Goal: Use online tool/utility: Use online tool/utility

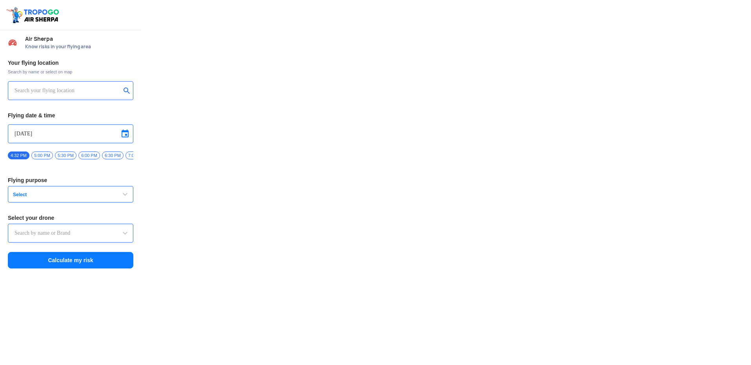
type input "Lookout VTOL_Tactical"
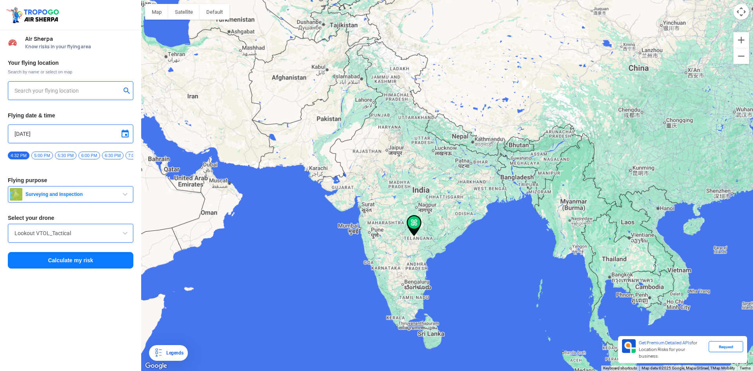
type input "Siddipet, [GEOGRAPHIC_DATA], [GEOGRAPHIC_DATA]"
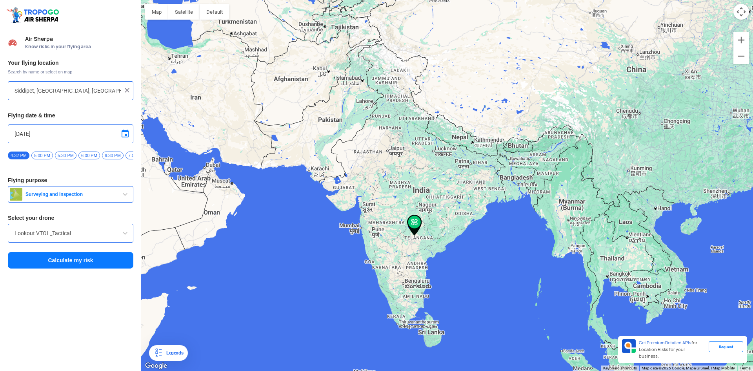
click at [83, 87] on input "Siddipet, [GEOGRAPHIC_DATA], [GEOGRAPHIC_DATA]" at bounding box center [68, 90] width 106 height 9
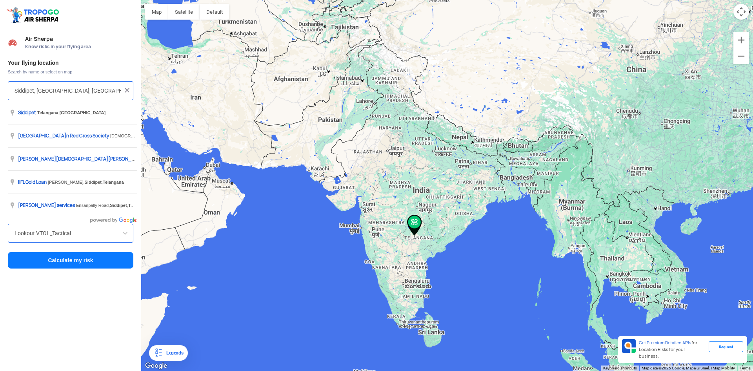
click at [107, 268] on button "Calculate my risk" at bounding box center [71, 260] width 126 height 16
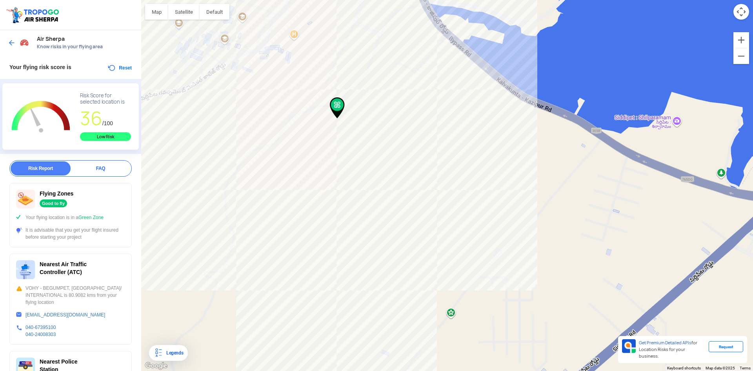
click at [341, 107] on img at bounding box center [337, 107] width 15 height 21
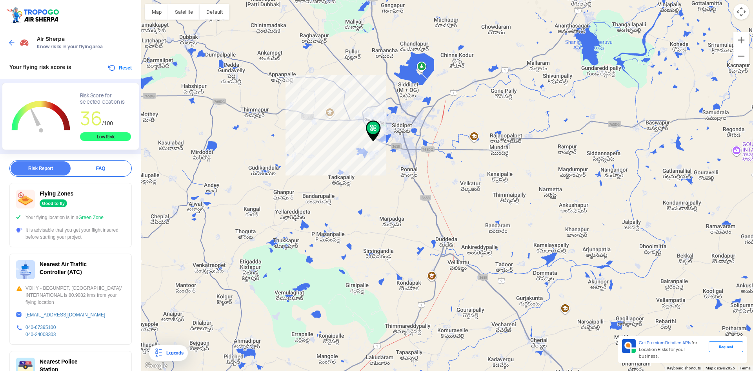
click at [420, 68] on div at bounding box center [447, 185] width 612 height 371
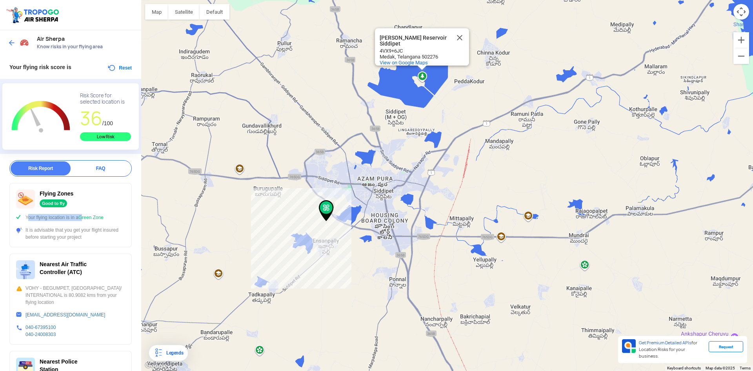
drag, startPoint x: 0, startPoint y: 219, endPoint x: 82, endPoint y: 219, distance: 82.4
click at [82, 219] on div "Report FAQ Risk Report FAQ Flying Zones Good to fly Your flying location is in …" at bounding box center [70, 361] width 141 height 403
click at [267, 232] on div "[PERSON_NAME] Reservoir Siddipet Sri Ranganayaka Sagar Reservoir Siddipet 4VX9+…" at bounding box center [447, 185] width 612 height 371
click at [99, 243] on div "Flying Zones Good to fly Your flying location is in a Green Zone It is advisabl…" at bounding box center [70, 215] width 122 height 64
click at [13, 42] on img at bounding box center [12, 43] width 8 height 8
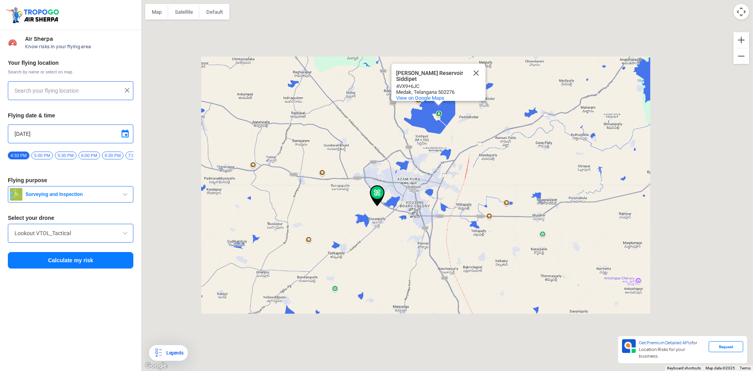
type input "Siddipet, [GEOGRAPHIC_DATA], [GEOGRAPHIC_DATA]"
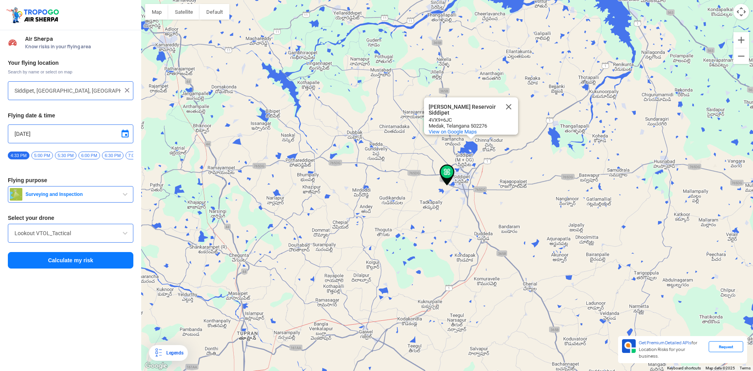
click at [86, 157] on span "6:00 PM" at bounding box center [89, 155] width 22 height 8
click at [112, 193] on button "Surveying and Inspection" at bounding box center [71, 194] width 126 height 16
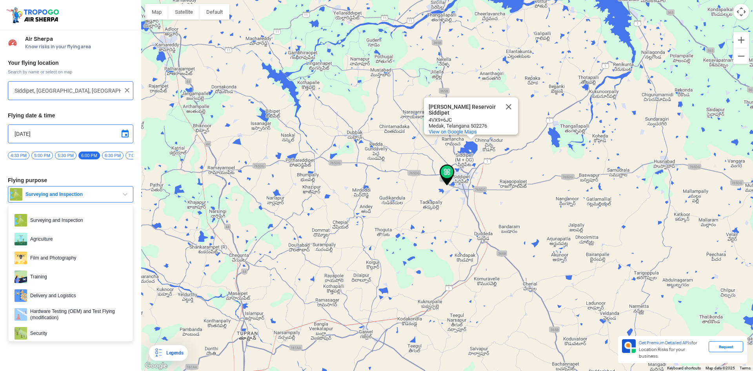
click at [112, 193] on button "Surveying and Inspection" at bounding box center [71, 194] width 126 height 16
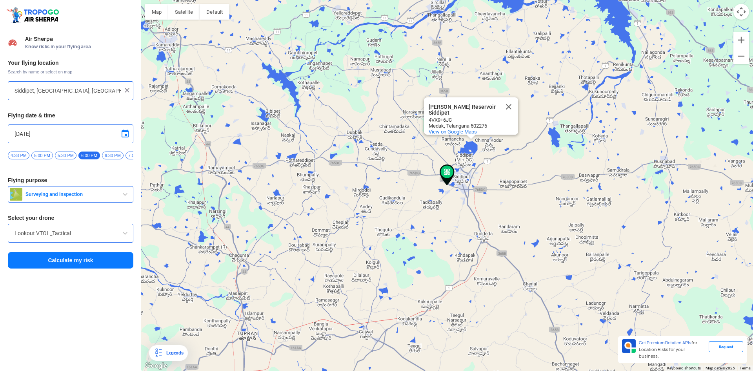
click at [107, 237] on input "Lookout VTOL_Tactical" at bounding box center [71, 232] width 112 height 9
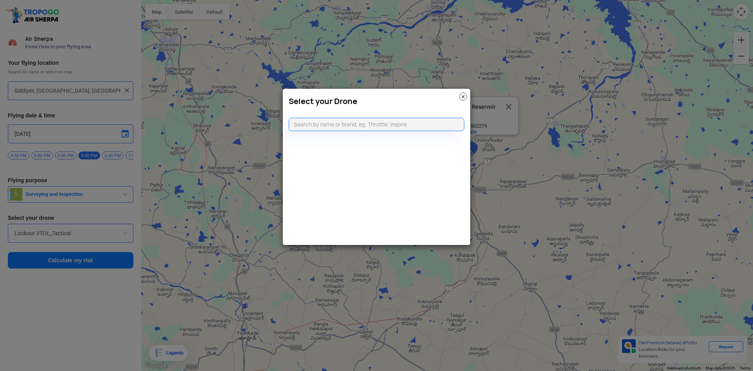
click at [463, 95] on img at bounding box center [464, 97] width 8 height 8
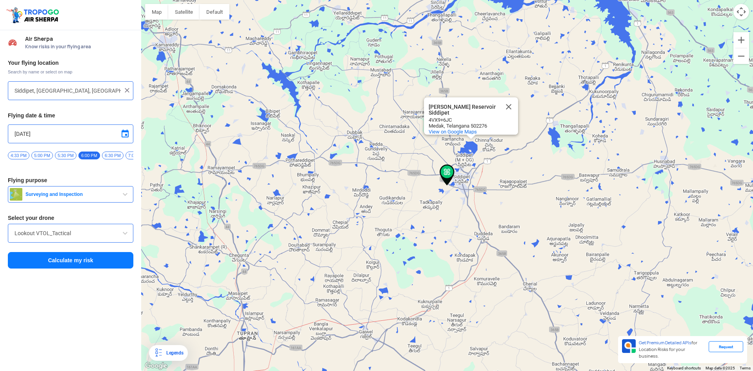
click at [110, 260] on button "Calculate my risk" at bounding box center [71, 260] width 126 height 16
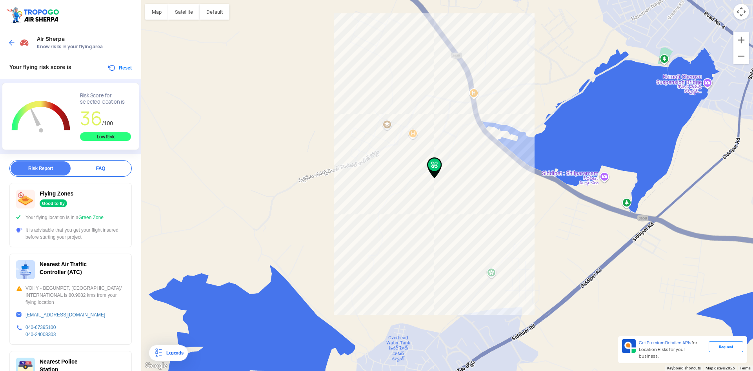
click at [8, 39] on img at bounding box center [12, 43] width 8 height 8
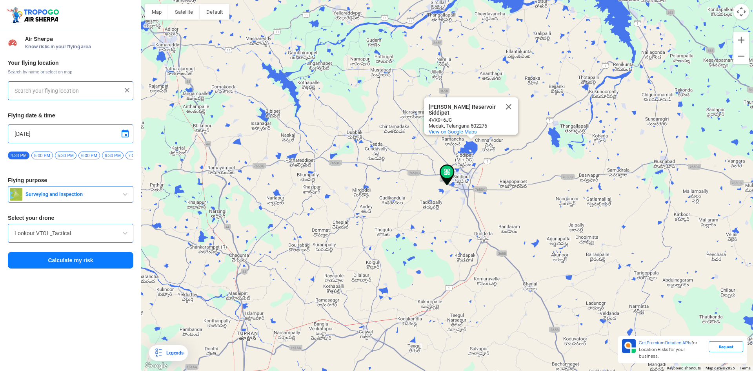
type input "Siddipet, [GEOGRAPHIC_DATA], [GEOGRAPHIC_DATA]"
click at [186, 14] on button "Satellite" at bounding box center [183, 12] width 31 height 16
